Goal: Information Seeking & Learning: Learn about a topic

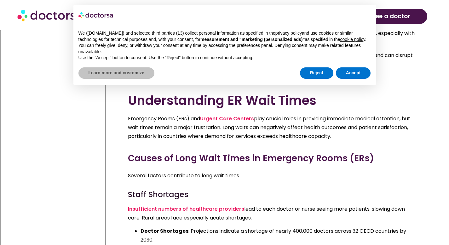
scroll to position [428, 0]
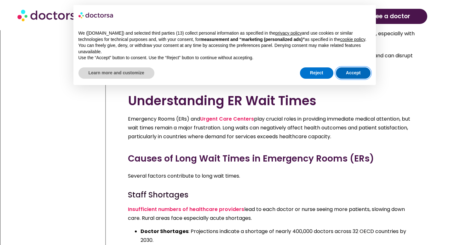
click at [349, 76] on button "Accept" at bounding box center [353, 72] width 35 height 11
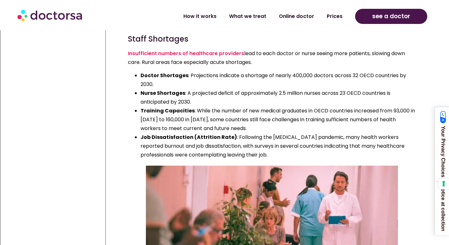
scroll to position [573, 0]
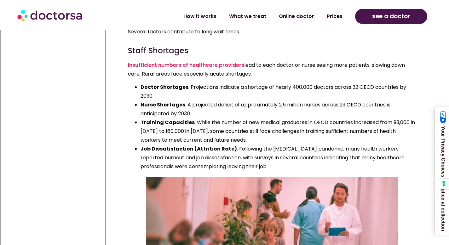
click at [188, 96] on li "Doctor Shortages : Projections indicate a shortage of nearly 400,000 doctors ac…" at bounding box center [278, 92] width 275 height 18
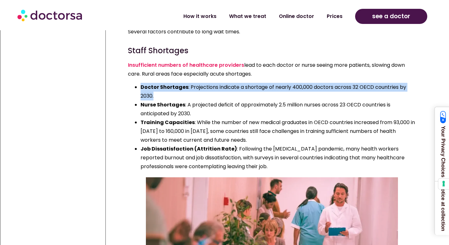
click at [188, 96] on li "Doctor Shortages : Projections indicate a shortage of nearly 400,000 doctors ac…" at bounding box center [278, 92] width 275 height 18
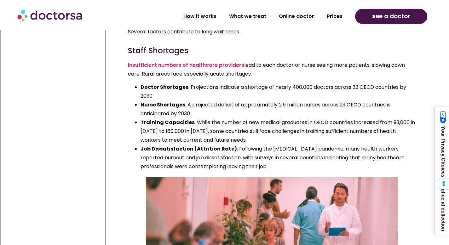
click at [188, 139] on li "Training Capacities : While the number of new medical graduates in OECD countri…" at bounding box center [278, 131] width 275 height 26
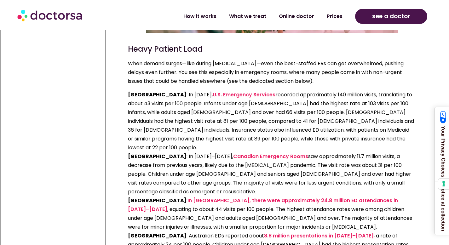
scroll to position [850, 0]
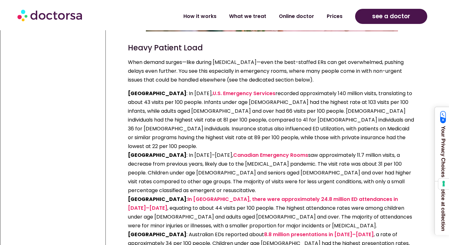
click at [158, 151] on p "[GEOGRAPHIC_DATA] : In [DATE], U.S. Emergency Services recorded approximately 1…" at bounding box center [272, 186] width 288 height 194
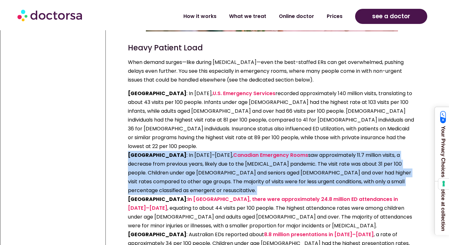
click at [158, 151] on p "[GEOGRAPHIC_DATA] : In [DATE], U.S. Emergency Services recorded approximately 1…" at bounding box center [272, 186] width 288 height 194
click at [169, 165] on p "[GEOGRAPHIC_DATA] : In [DATE], U.S. Emergency Services recorded approximately 1…" at bounding box center [272, 186] width 288 height 194
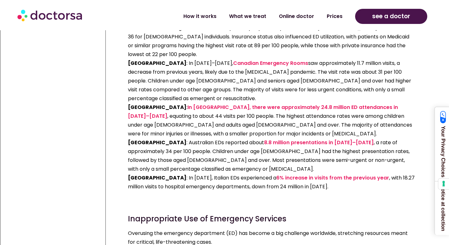
scroll to position [943, 0]
click at [159, 150] on p "[GEOGRAPHIC_DATA] : In [DATE], U.S. Emergency Services recorded approximately 1…" at bounding box center [272, 94] width 288 height 194
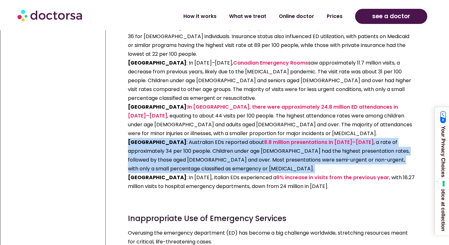
click at [159, 150] on p "[GEOGRAPHIC_DATA] : In [DATE], U.S. Emergency Services recorded approximately 1…" at bounding box center [272, 94] width 288 height 194
click at [161, 154] on p "[GEOGRAPHIC_DATA] : In [DATE], U.S. Emergency Services recorded approximately 1…" at bounding box center [272, 94] width 288 height 194
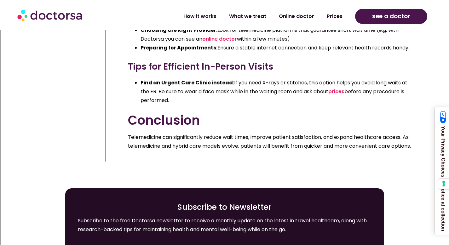
scroll to position [2871, 0]
